Goal: Task Accomplishment & Management: Use online tool/utility

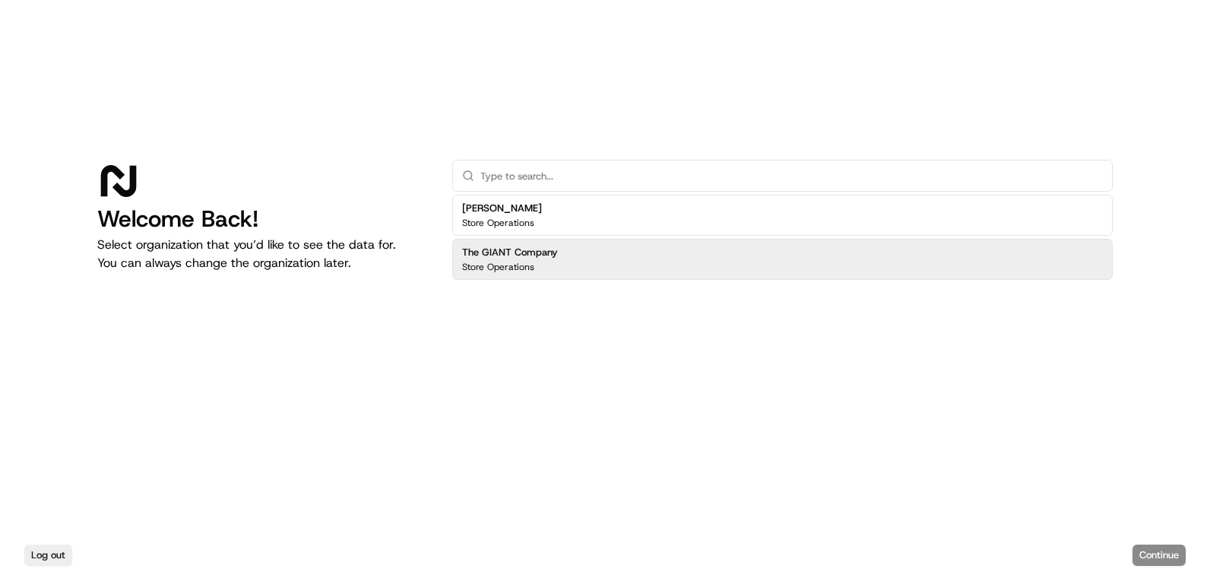
click at [539, 253] on h2 "The GIANT Company" at bounding box center [510, 253] width 96 height 14
click at [1162, 546] on button "Continue" at bounding box center [1159, 554] width 53 height 21
